Goal: Transaction & Acquisition: Subscribe to service/newsletter

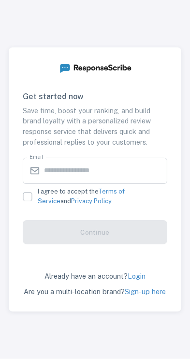
click at [22, 281] on p "Already have an account? Login" at bounding box center [95, 276] width 173 height 11
click at [154, 0] on div "Get started now Save time, boost your ranking, and build brand loyalty with a p…" at bounding box center [95, 179] width 190 height 359
click at [130, 18] on div "Get started now Save time, boost your ranking, and build brand loyalty with a p…" at bounding box center [95, 179] width 190 height 359
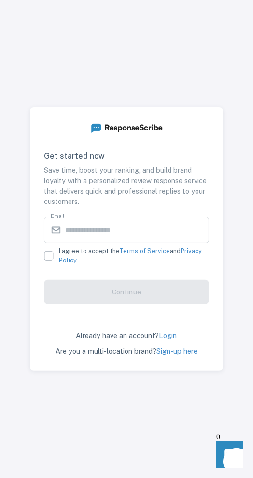
click at [31, 358] on div "Get started now Save time, boost your ranking, and build brand loyalty with a p…" at bounding box center [126, 239] width 253 height 478
click at [182, 18] on div "Get started now Save time, boost your ranking, and build brand loyalty with a p…" at bounding box center [126, 239] width 253 height 478
click at [189, 29] on div "Get started now Save time, boost your ranking, and build brand loyalty with a p…" at bounding box center [126, 239] width 253 height 478
click at [69, 358] on div "Get started now Save time, boost your ranking, and build brand loyalty with a p…" at bounding box center [126, 239] width 253 height 478
click at [10, 129] on div "Get started now Save time, boost your ranking, and build brand loyalty with a p…" at bounding box center [126, 239] width 253 height 478
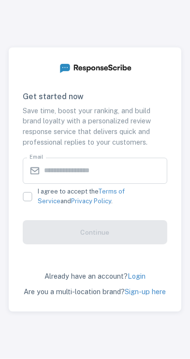
click at [172, 18] on div "Get started now Save time, boost your ranking, and build brand loyalty with a p…" at bounding box center [95, 179] width 190 height 359
click html
click at [131, 25] on div "Get started now Save time, boost your ranking, and build brand loyalty with a p…" at bounding box center [95, 179] width 190 height 359
